Goal: Information Seeking & Learning: Learn about a topic

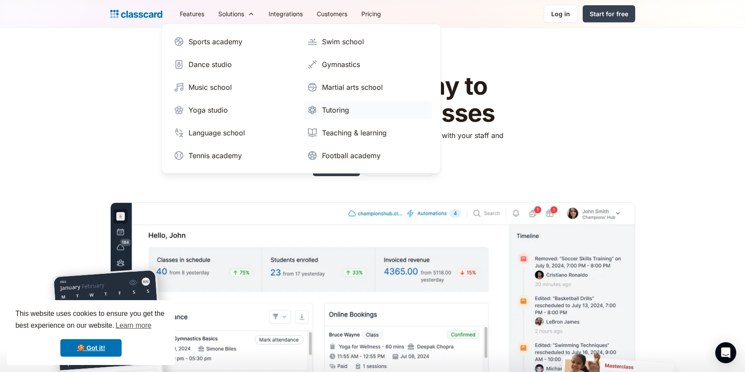
click at [343, 106] on div "Tutoring" at bounding box center [335, 110] width 27 height 11
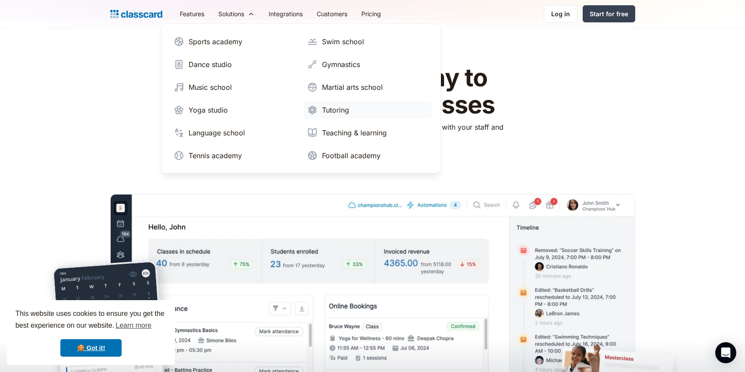
scroll to position [9, 0]
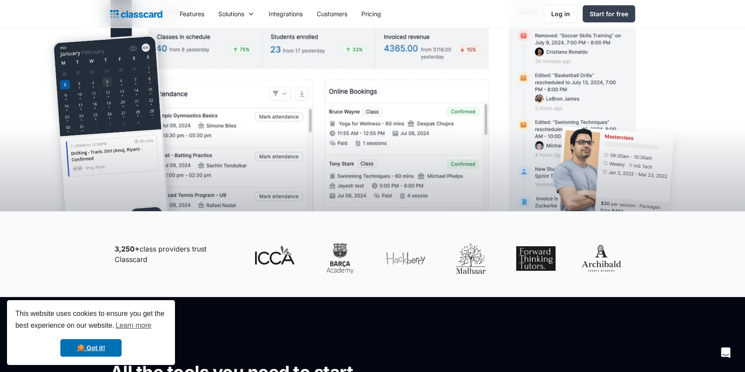
scroll to position [252, 0]
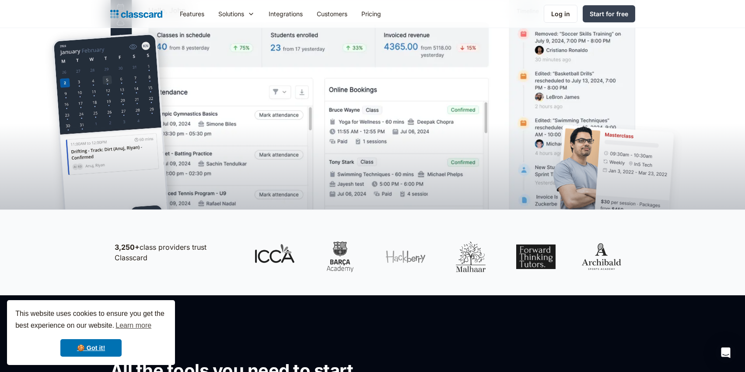
click at [410, 259] on div at bounding box center [405, 256] width 39 height 31
click at [551, 260] on div at bounding box center [536, 256] width 39 height 31
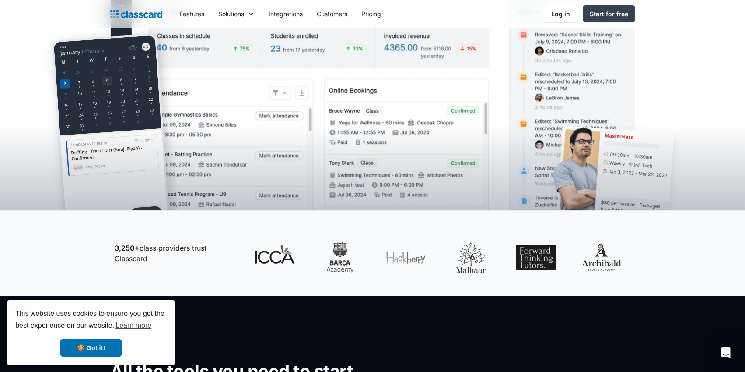
click at [622, 257] on div at bounding box center [438, 257] width 385 height 31
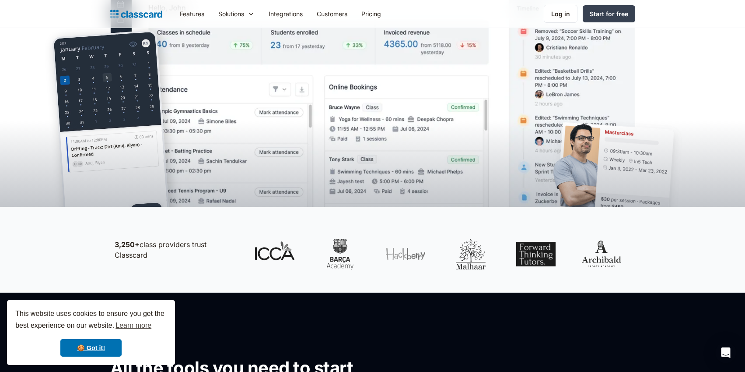
scroll to position [0, 0]
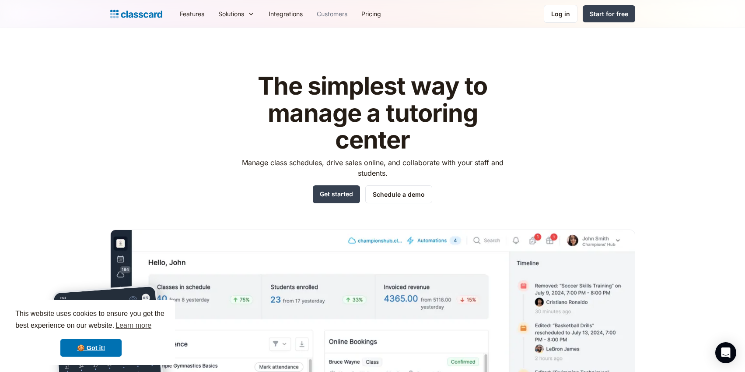
click at [337, 14] on link "Customers" at bounding box center [332, 14] width 45 height 20
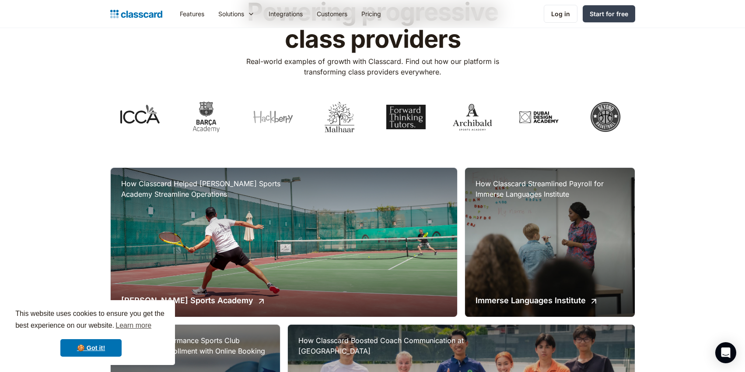
scroll to position [70, 0]
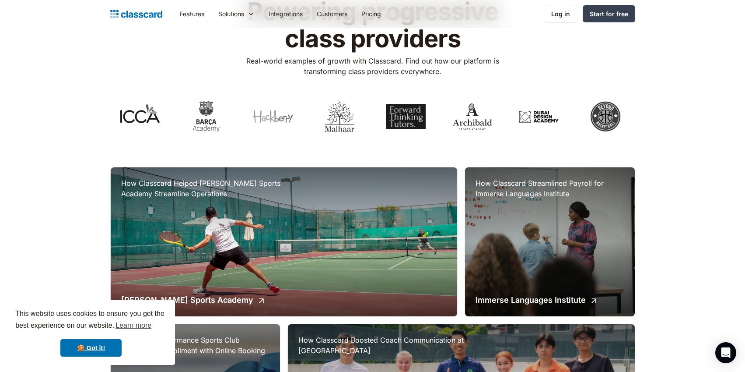
click at [476, 121] on div at bounding box center [472, 116] width 39 height 31
click at [388, 124] on div at bounding box center [406, 116] width 39 height 31
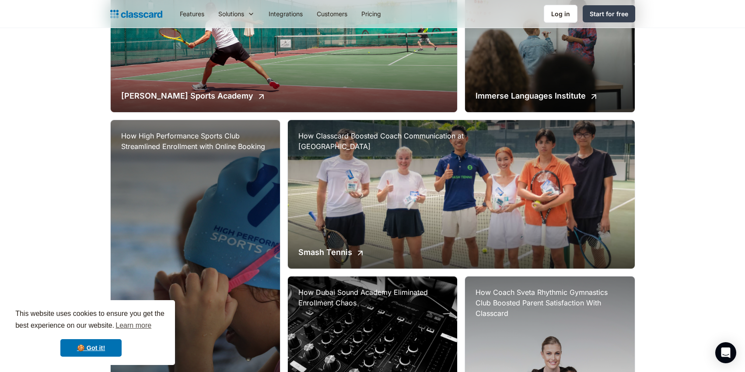
scroll to position [272, 0]
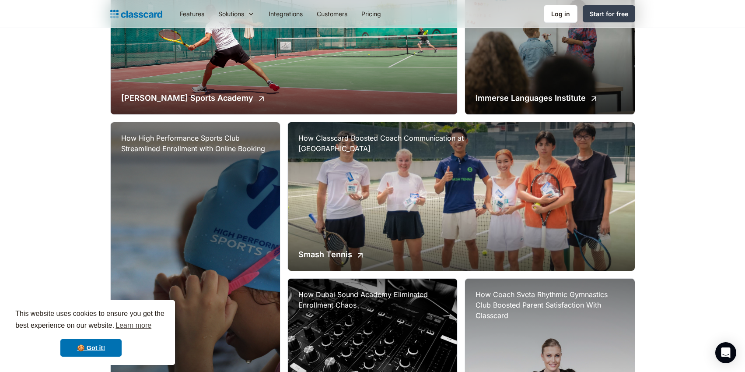
click at [155, 148] on h3 "How High Performance Sports Club Streamlined Enrollment with Online Booking" at bounding box center [195, 143] width 148 height 21
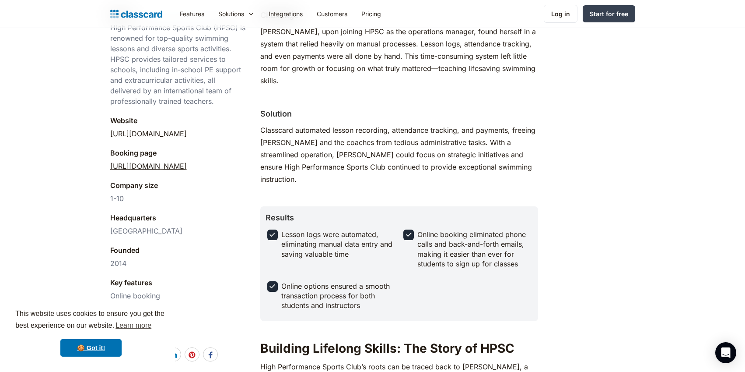
scroll to position [269, 0]
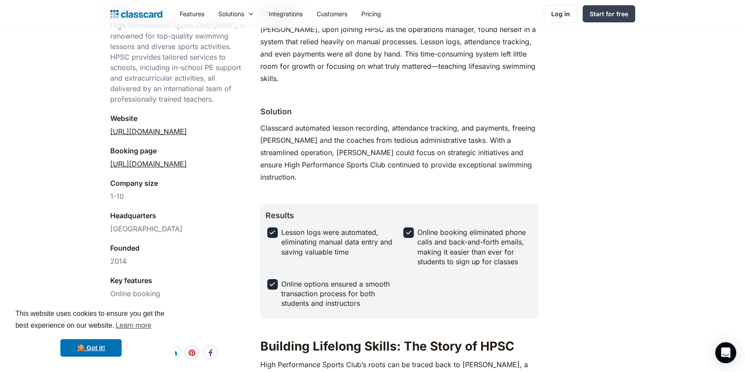
click at [169, 133] on link "https://www.hpsc-dubai.com/" at bounding box center [148, 131] width 77 height 11
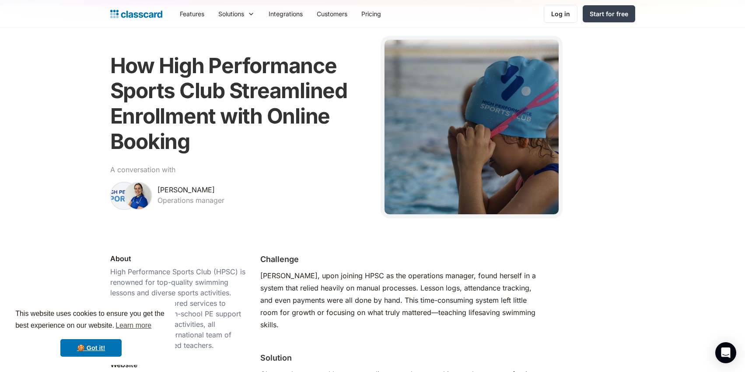
scroll to position [0, 0]
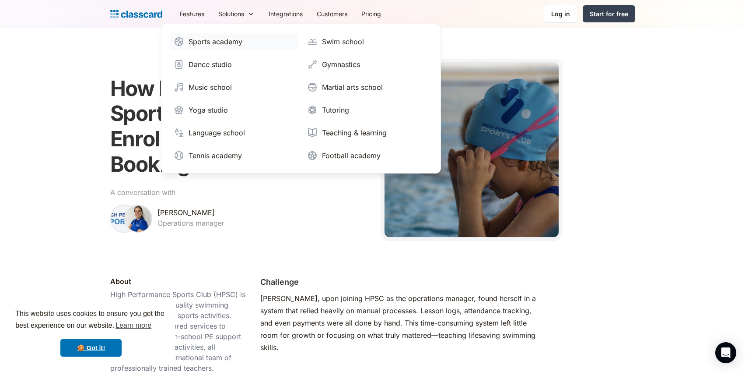
click at [213, 46] on div "Sports academy" at bounding box center [216, 41] width 54 height 11
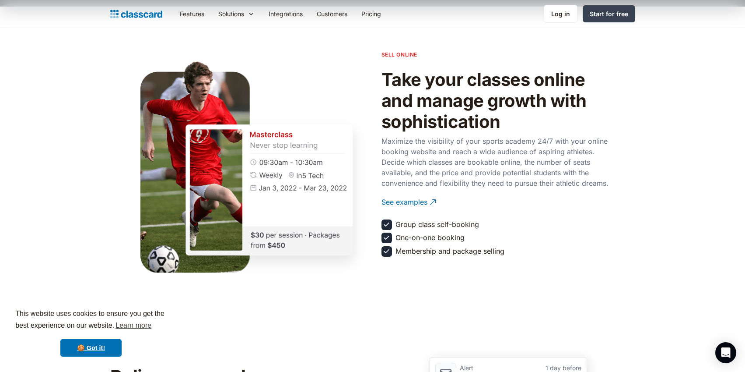
scroll to position [943, 0]
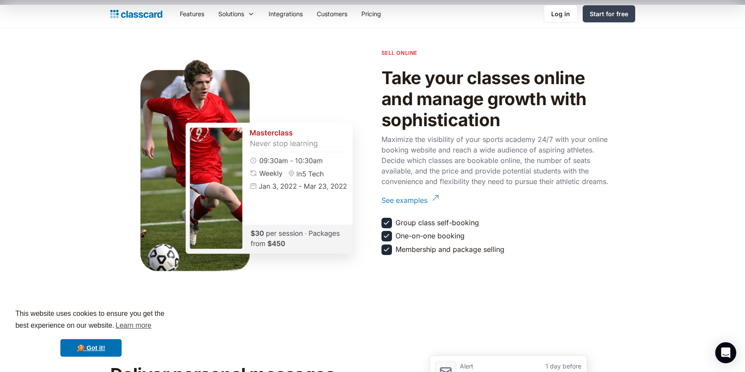
click at [402, 205] on div "See examples" at bounding box center [405, 196] width 46 height 17
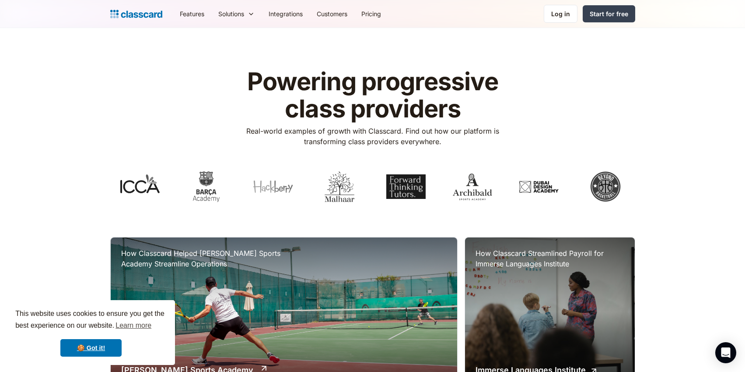
click at [173, 249] on h3 "How Classcard Helped [PERSON_NAME] Sports Academy Streamline Operations" at bounding box center [208, 258] width 175 height 21
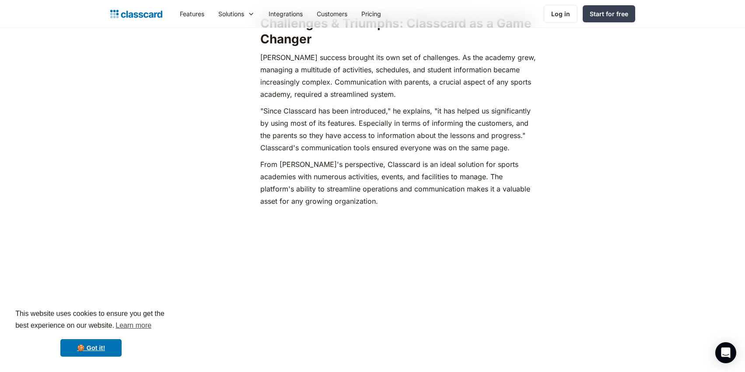
scroll to position [831, 0]
